Goal: Transaction & Acquisition: Register for event/course

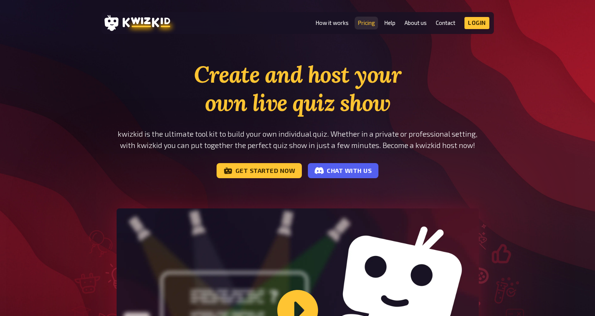
click at [361, 22] on link "Pricing" at bounding box center [366, 23] width 17 height 6
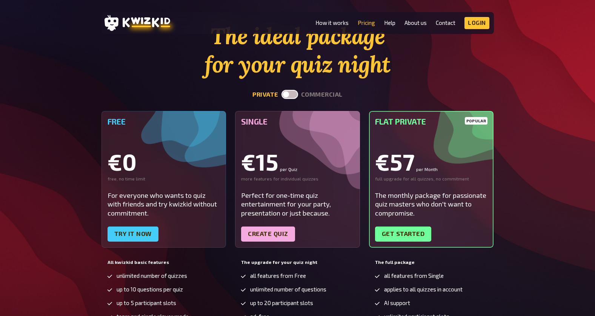
scroll to position [42, 0]
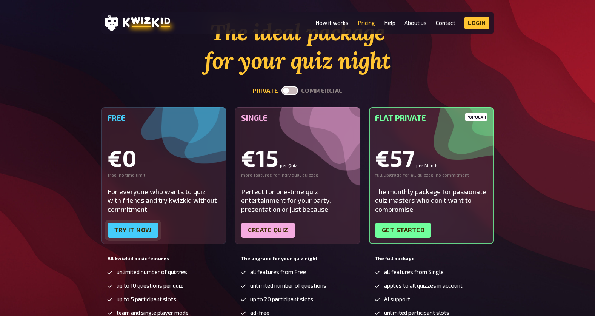
click at [132, 234] on link "Try it now" at bounding box center [133, 230] width 51 height 15
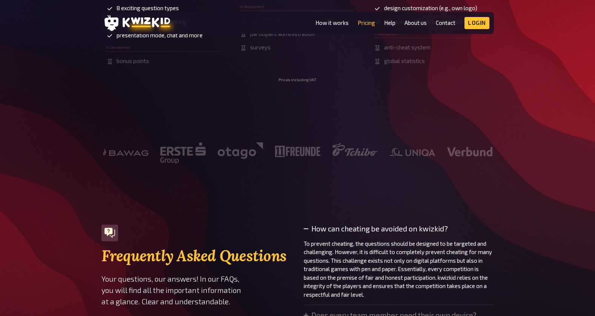
scroll to position [315, 0]
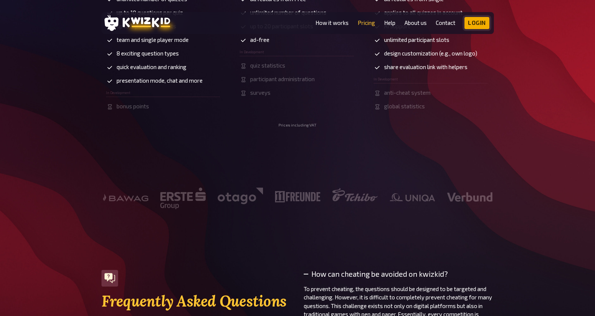
click at [481, 23] on link "Login" at bounding box center [476, 23] width 25 height 12
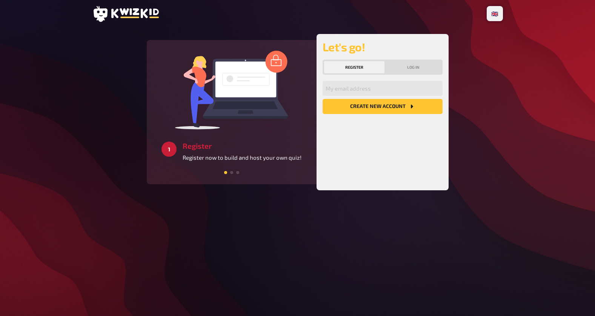
click at [348, 63] on button "Register" at bounding box center [354, 67] width 61 height 12
click at [356, 109] on button "Create new account" at bounding box center [383, 106] width 120 height 15
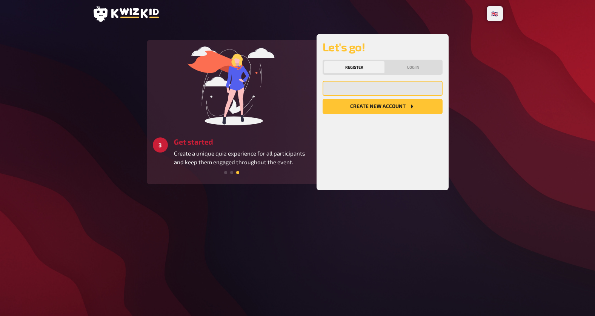
click at [342, 85] on input "email" at bounding box center [383, 88] width 120 height 15
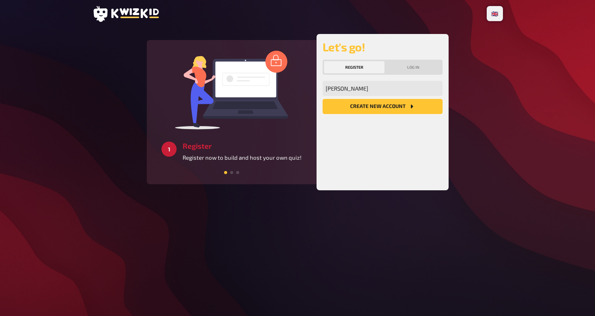
click at [368, 103] on button "Create new account" at bounding box center [383, 106] width 120 height 15
type input "Davidglend@btinternet.com"
click at [371, 106] on button "Create new account" at bounding box center [383, 106] width 120 height 15
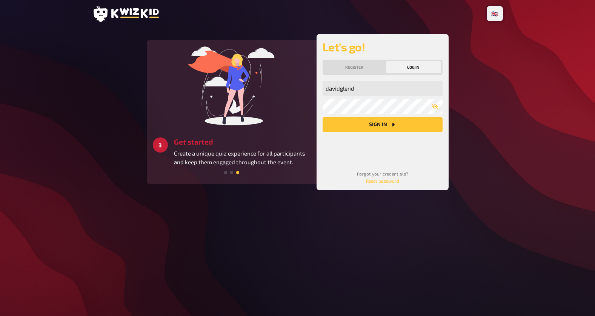
click at [382, 123] on button "Sign in" at bounding box center [383, 124] width 120 height 15
type input "[EMAIL_ADDRESS][DOMAIN_NAME]"
click at [390, 124] on icon "Sign in" at bounding box center [393, 124] width 6 height 6
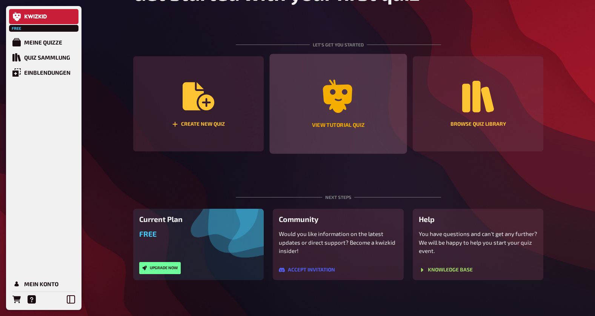
scroll to position [48, 0]
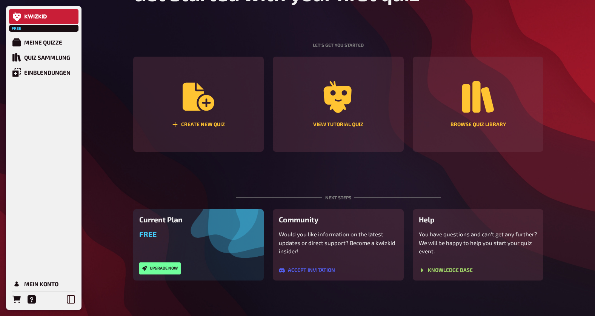
click at [38, 16] on icon at bounding box center [36, 16] width 23 height 5
click at [32, 58] on div "Quiz Library" at bounding box center [51, 57] width 55 height 7
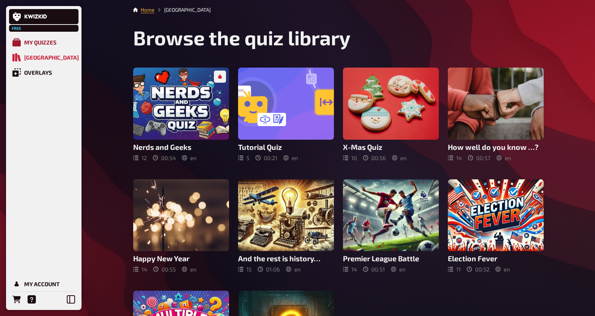
click at [41, 41] on div "My Quizzes" at bounding box center [40, 42] width 32 height 7
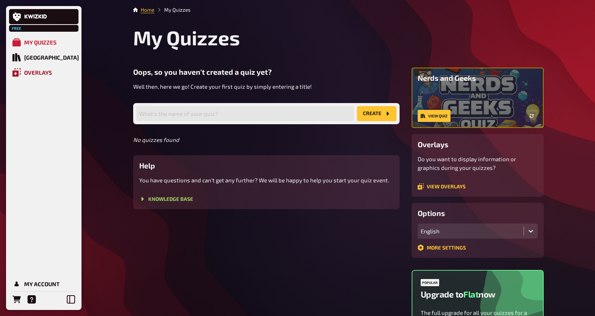
click at [39, 72] on div "Overlays" at bounding box center [38, 72] width 28 height 7
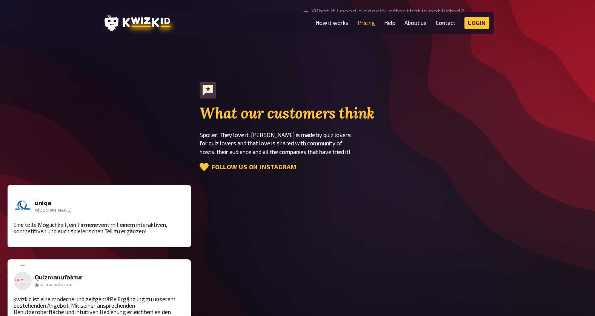
scroll to position [885, 0]
